Goal: Understand process/instructions: Learn how to perform a task or action

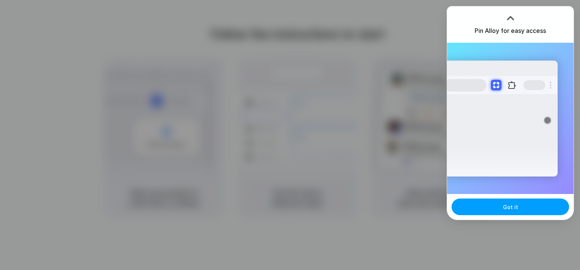
click at [520, 204] on button "Got it" at bounding box center [511, 206] width 118 height 17
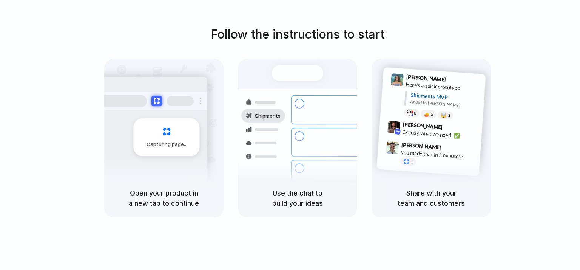
click at [412, 228] on div "Follow the instructions to start Capturing page Open your product in a new tab …" at bounding box center [298, 142] width 596 height 285
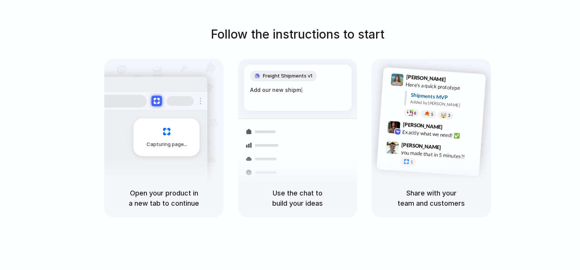
click at [191, 151] on div "Capturing page" at bounding box center [167, 137] width 66 height 38
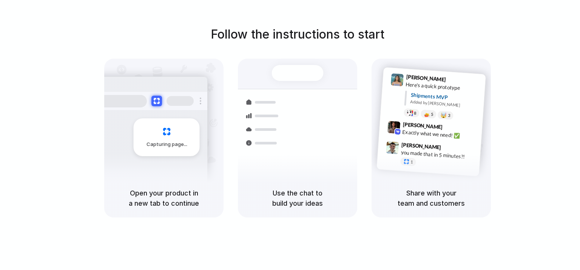
click at [296, 58] on div "Follow the instructions to start Capturing page Open your product in a new tab …" at bounding box center [298, 121] width 580 height 192
click at [393, 67] on div "[PERSON_NAME] 9:41 AM Here's a quick prototype Shipments MVP Added by [PERSON_N…" at bounding box center [431, 119] width 119 height 120
click at [315, 76] on div at bounding box center [298, 73] width 52 height 16
